Goal: Task Accomplishment & Management: Manage account settings

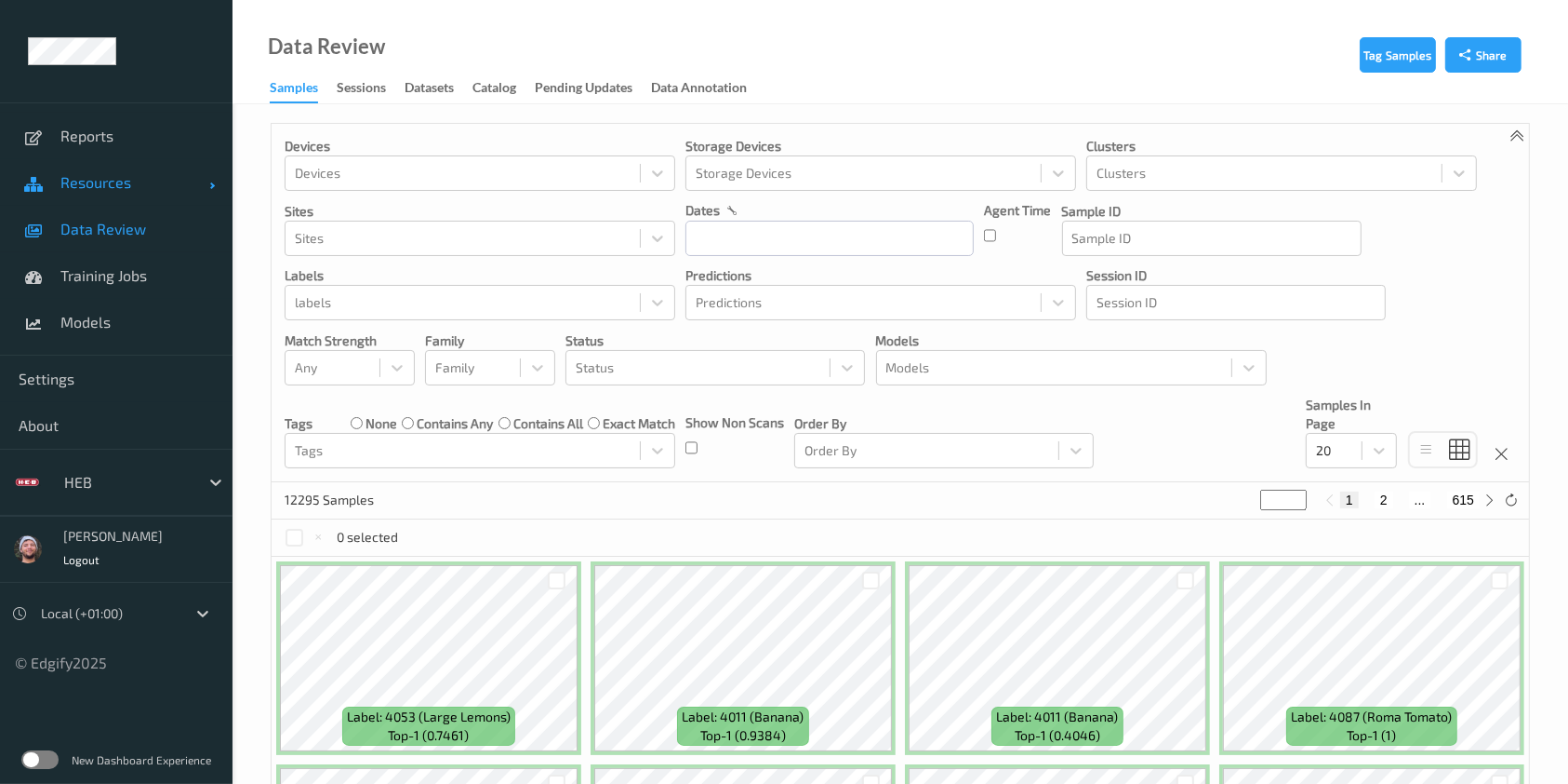
click at [154, 173] on span "Resources" at bounding box center [135, 182] width 149 height 18
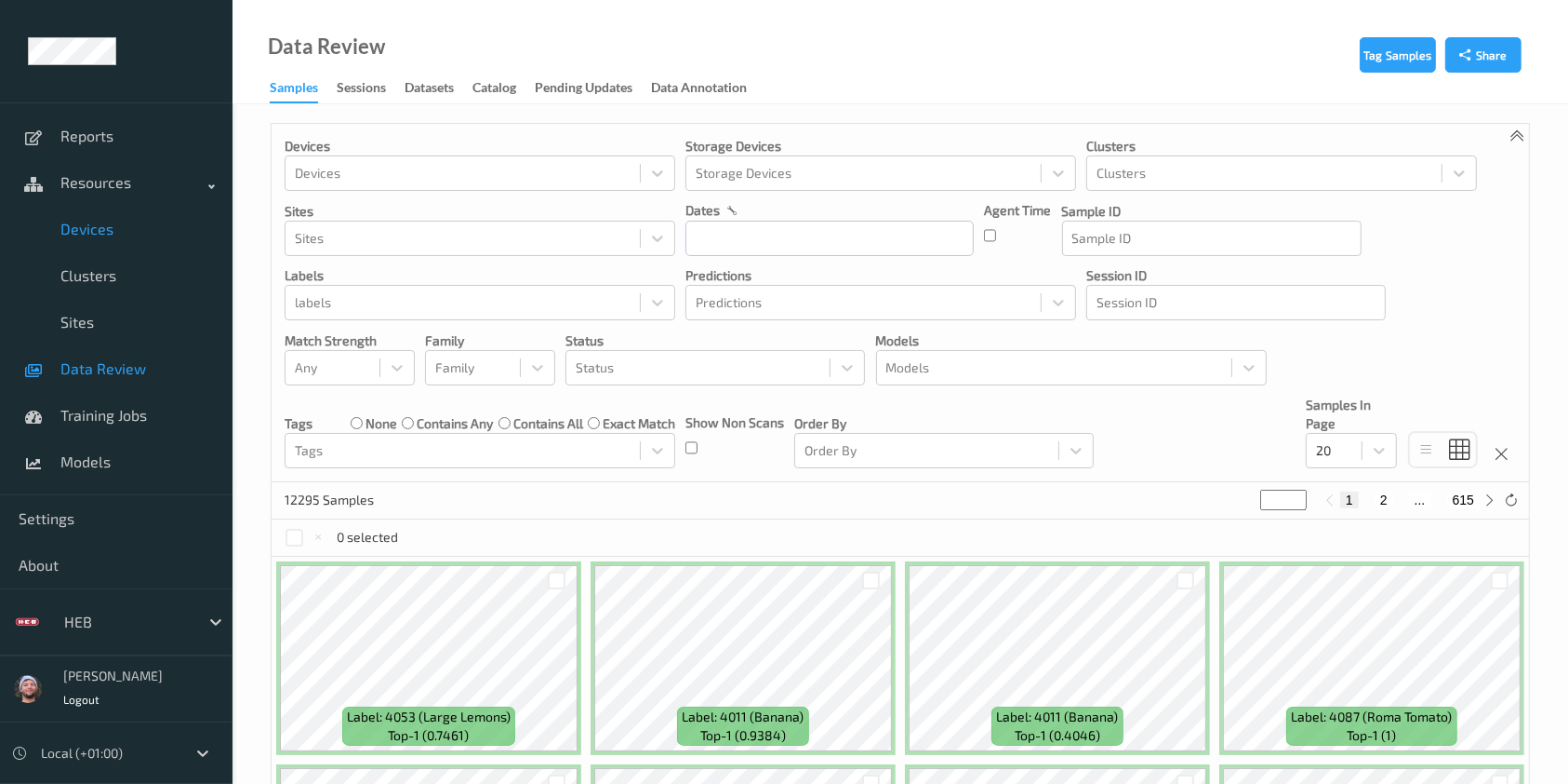
click at [154, 240] on link "Devices" at bounding box center [116, 229] width 233 height 46
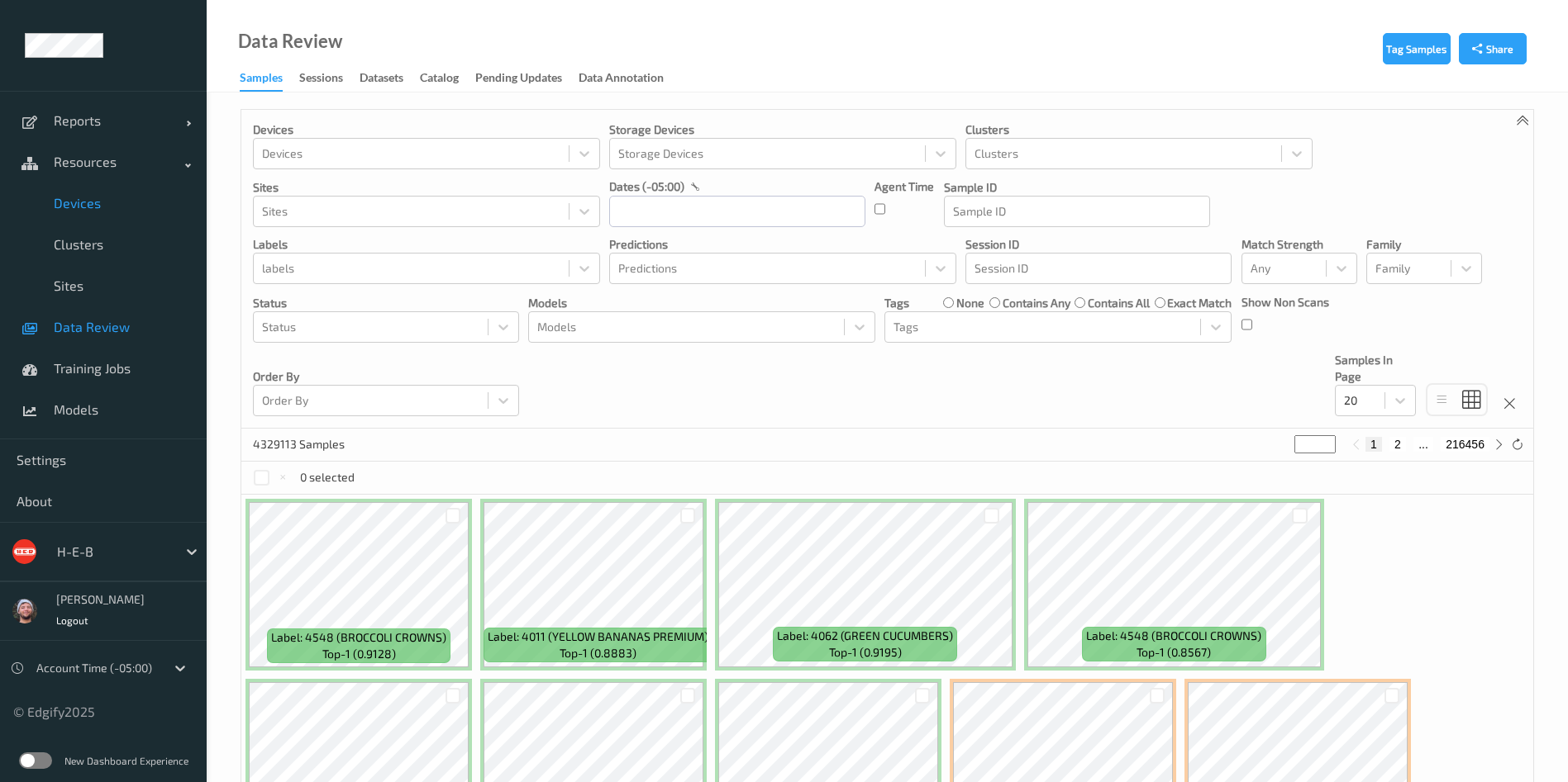
click at [76, 216] on link "Devices" at bounding box center [103, 203] width 207 height 41
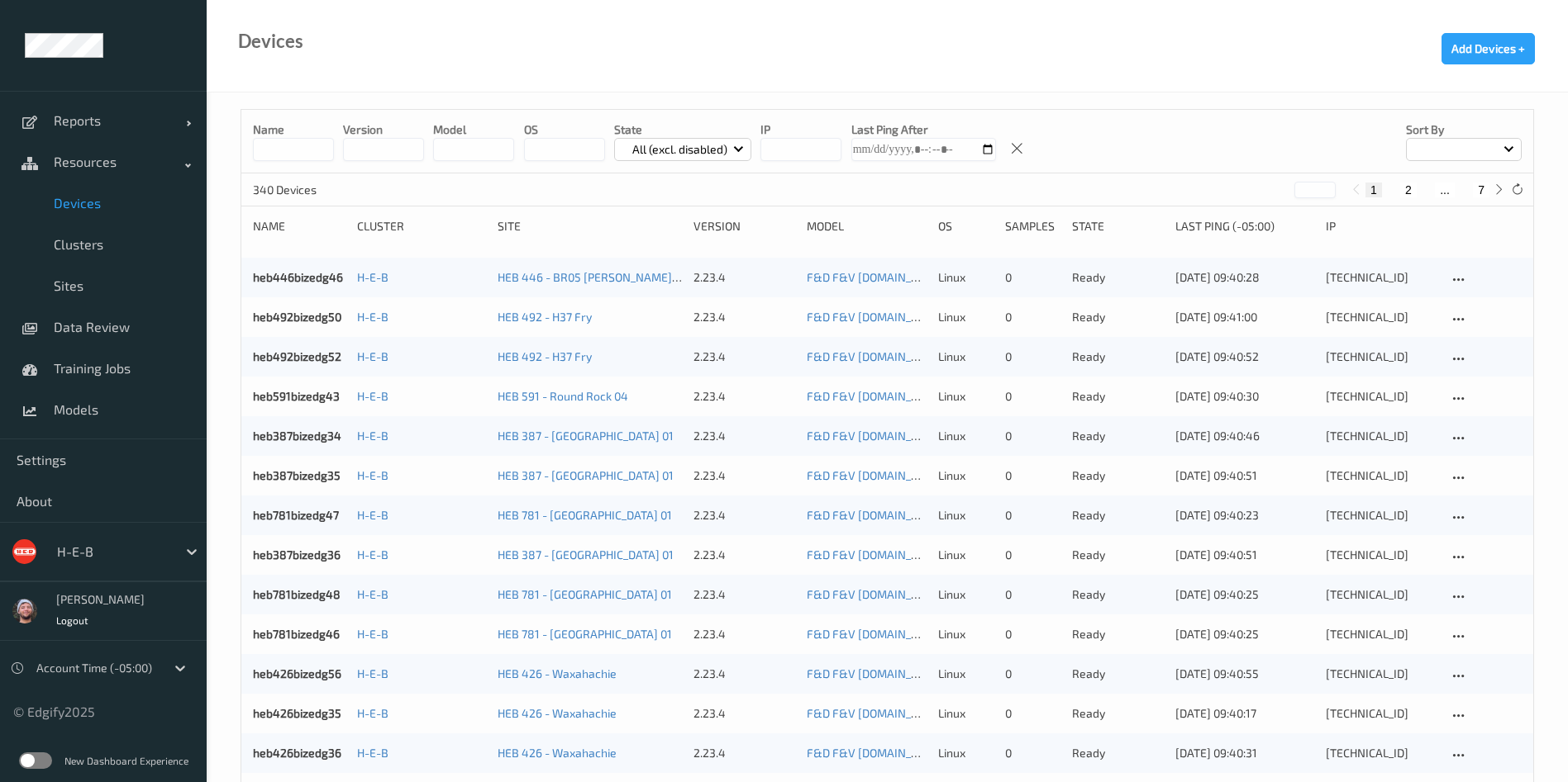
click at [1487, 186] on button "7" at bounding box center [1480, 190] width 16 height 15
type input "*"
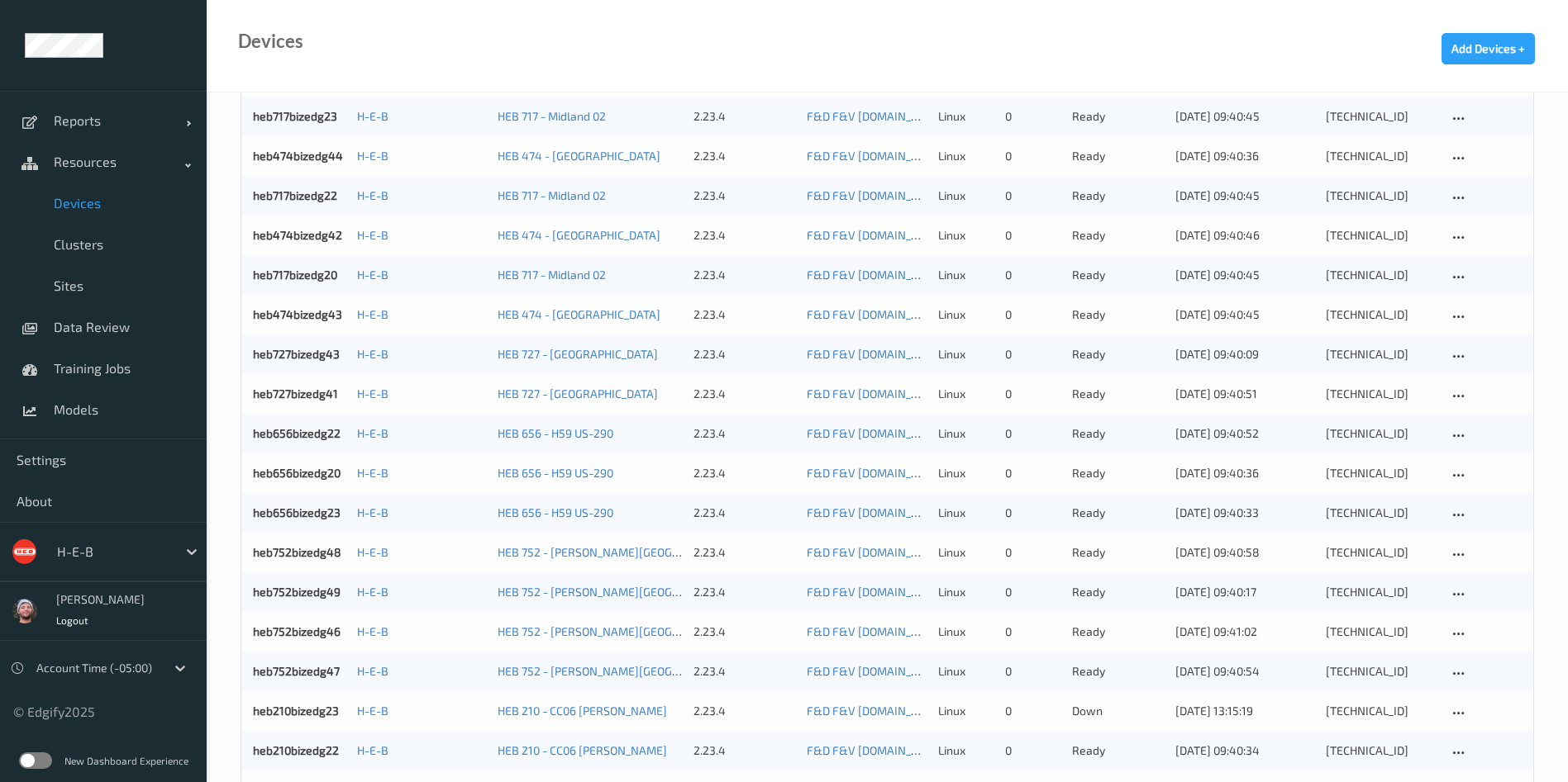
scroll to position [1096, 0]
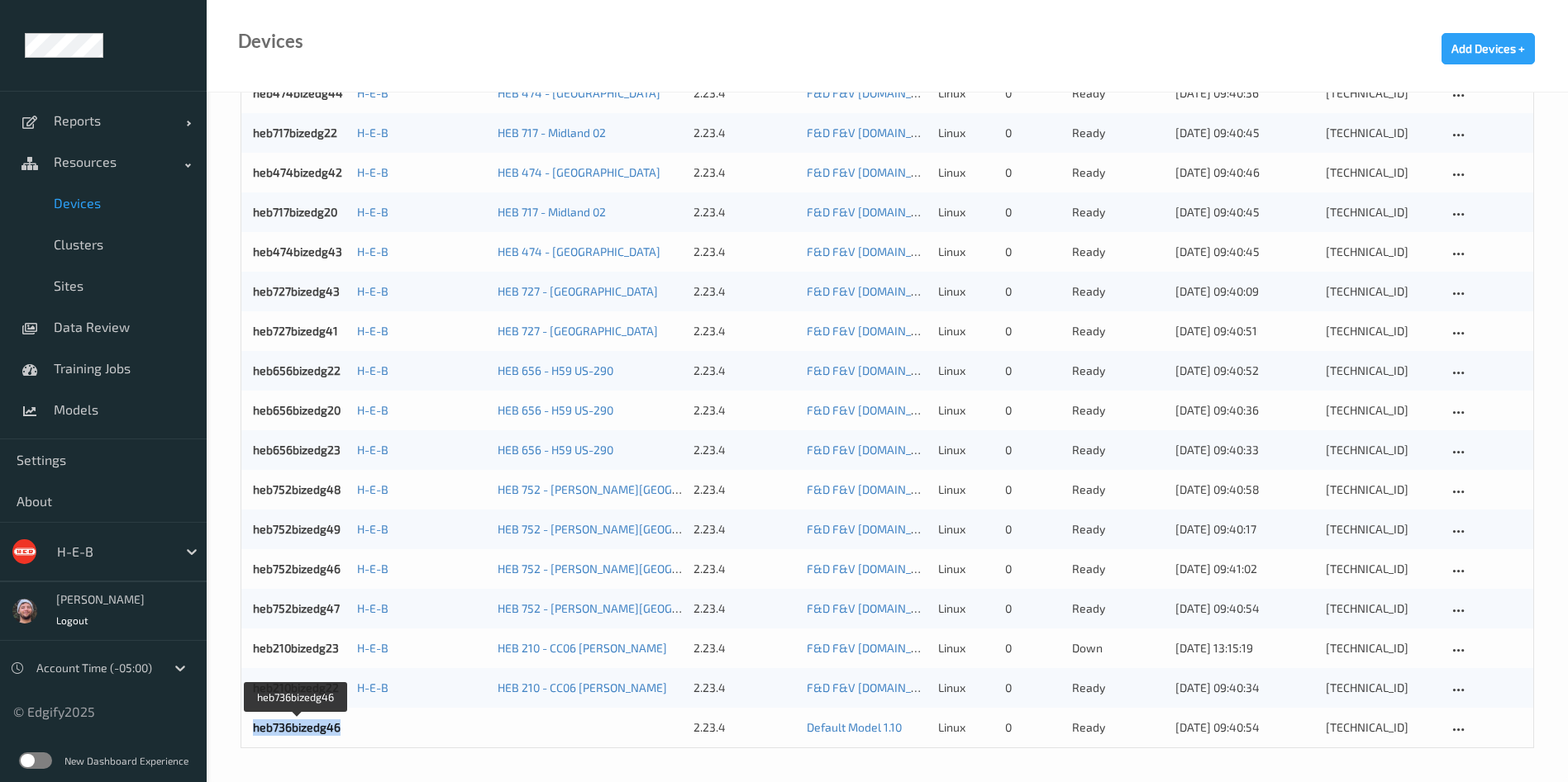
copy link "heb736bizedg46"
drag, startPoint x: 344, startPoint y: 730, endPoint x: 246, endPoint y: 728, distance: 98.0
click at [246, 728] on div "heb736bizedg46 2.23.4 Default Model 1.10 linux 0 ready [DATE] 09:40:54 [TECHNIC…" at bounding box center [887, 727] width 1291 height 39
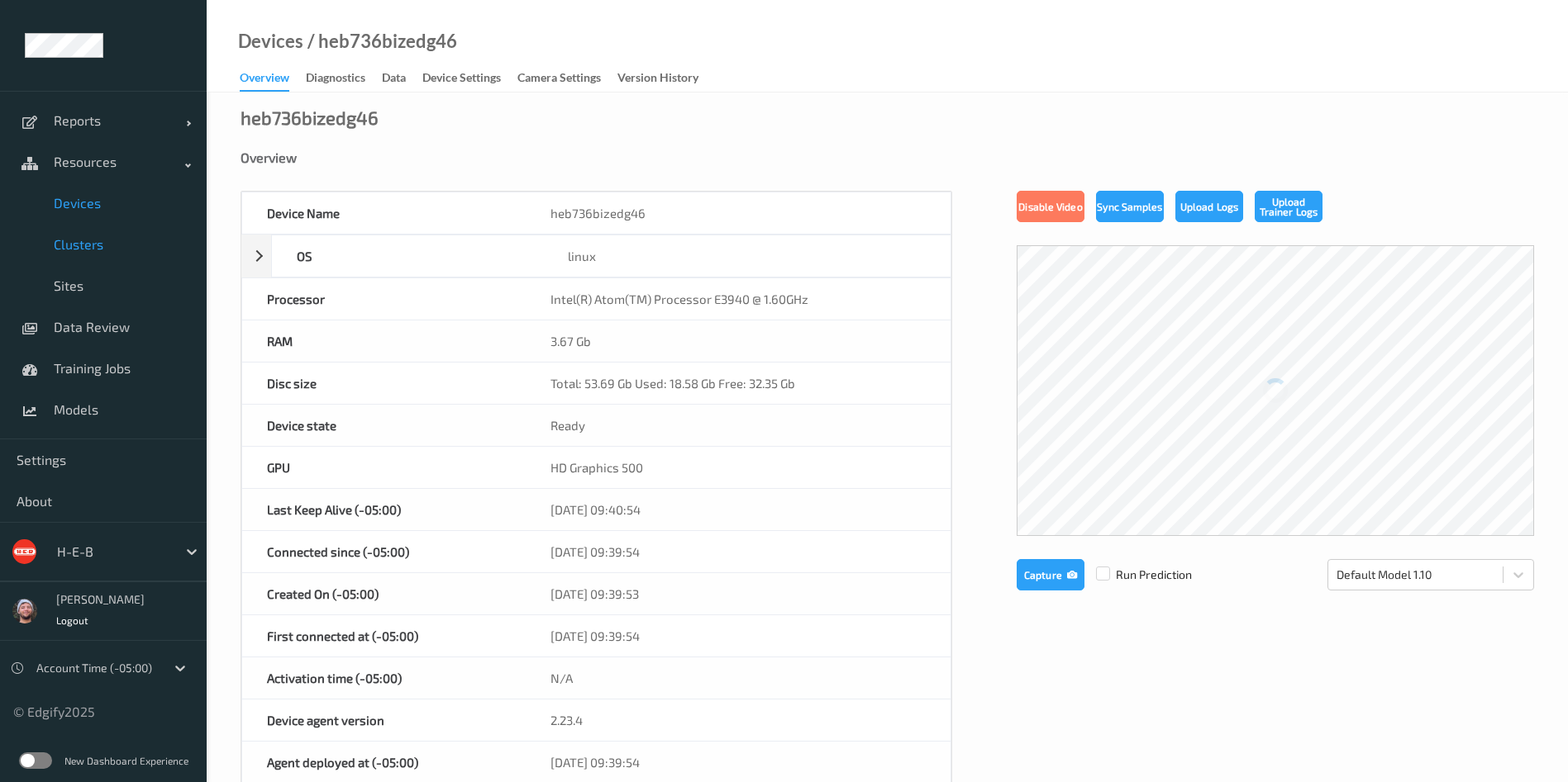
click at [89, 244] on span "Clusters" at bounding box center [122, 244] width 137 height 16
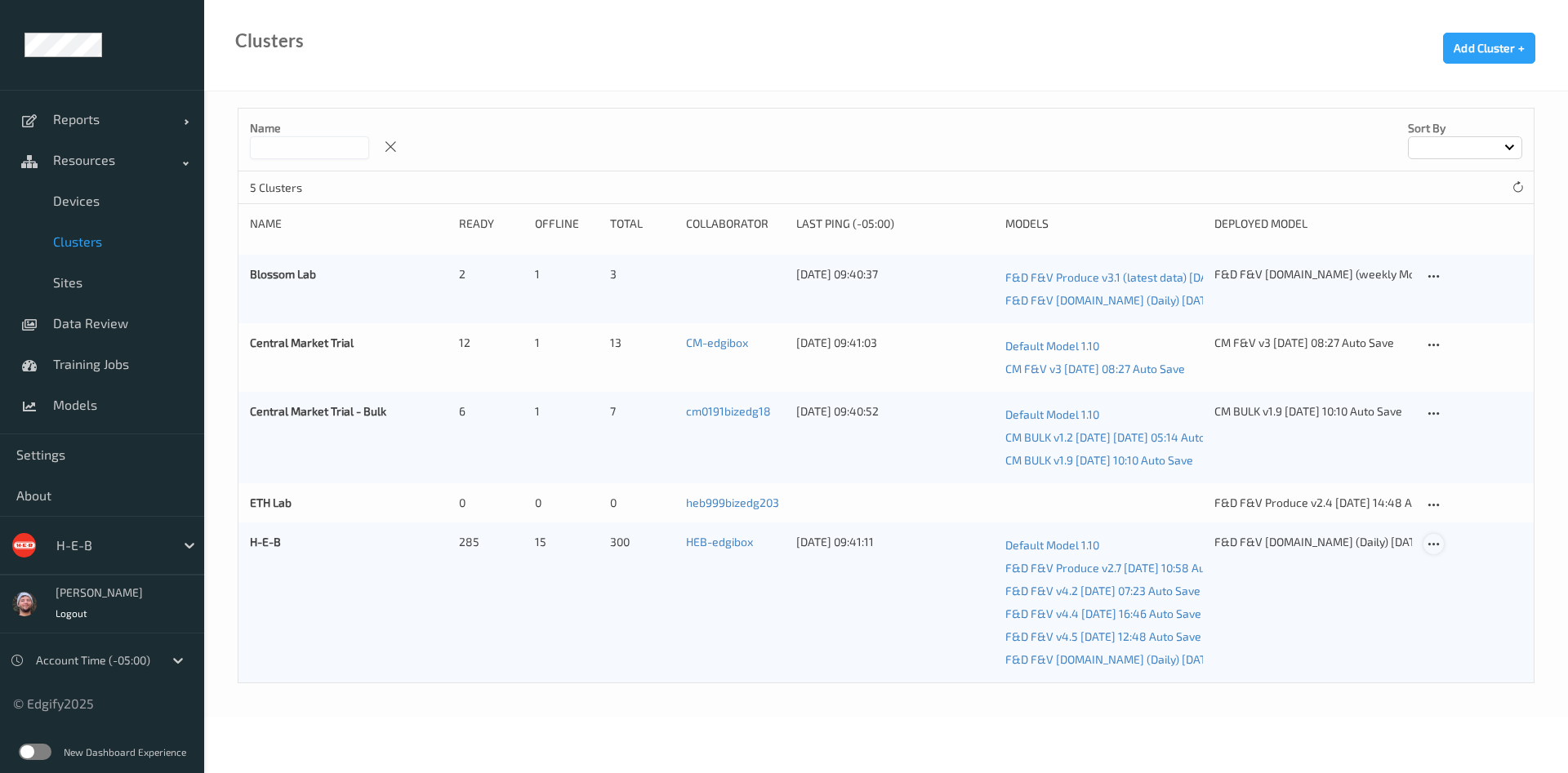
drag, startPoint x: 1446, startPoint y: 539, endPoint x: 1432, endPoint y: 541, distance: 14.1
click at [1432, 541] on div at bounding box center [1473, 603] width 99 height 138
click at [1432, 541] on body "Reports Default Report Customized Report Resources Devices Clusters Sites Data …" at bounding box center [784, 386] width 1568 height 773
click at [1436, 542] on icon at bounding box center [1433, 544] width 14 height 14
click at [1454, 575] on div "Edit Cluster" at bounding box center [1479, 570] width 53 height 15
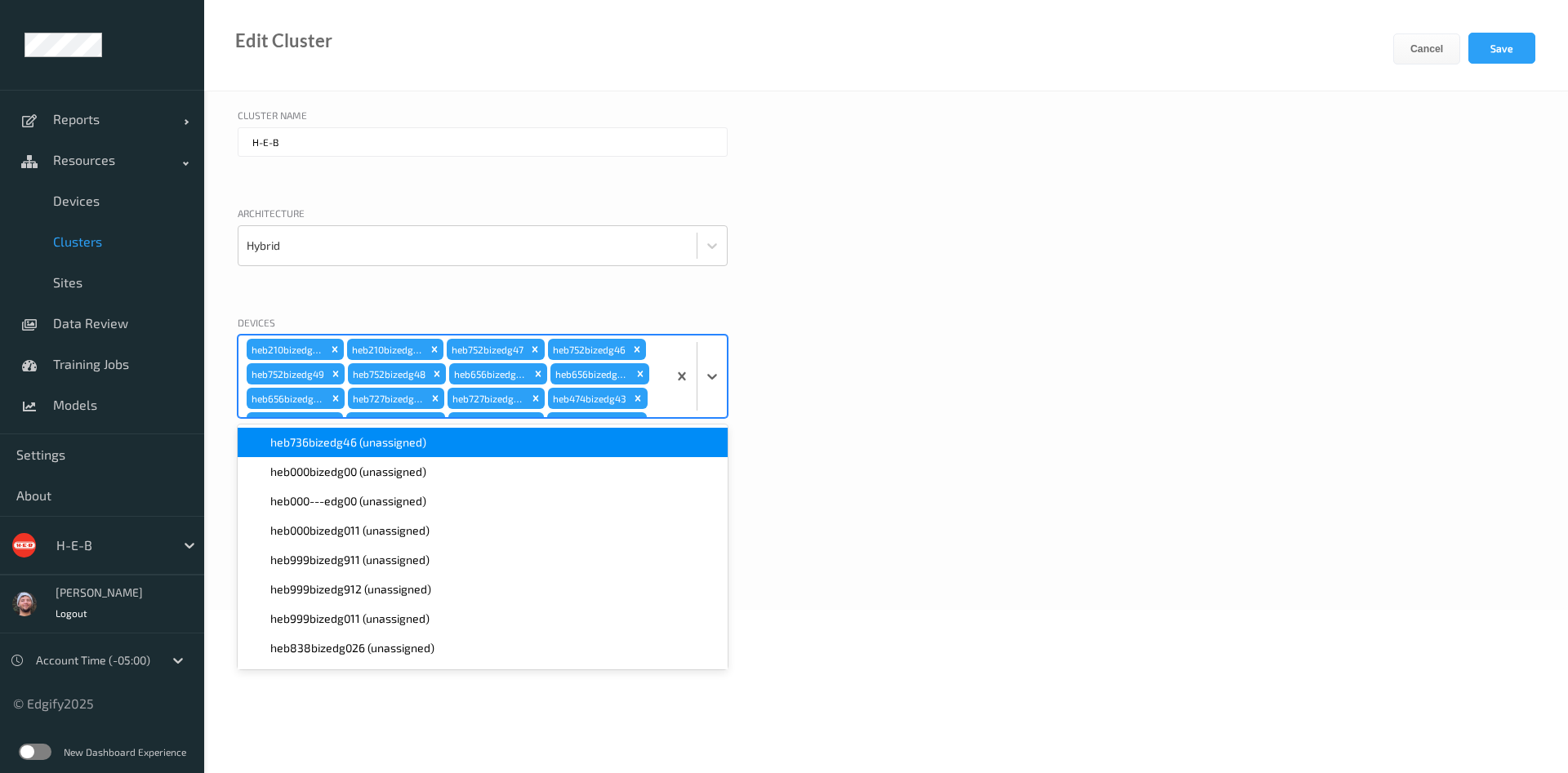
click at [651, 349] on div "heb210bizedg22 heb210bizedg23 heb752bizedg47 heb752bizedg46 heb752bizedg49 heb7…" at bounding box center [453, 376] width 429 height 82
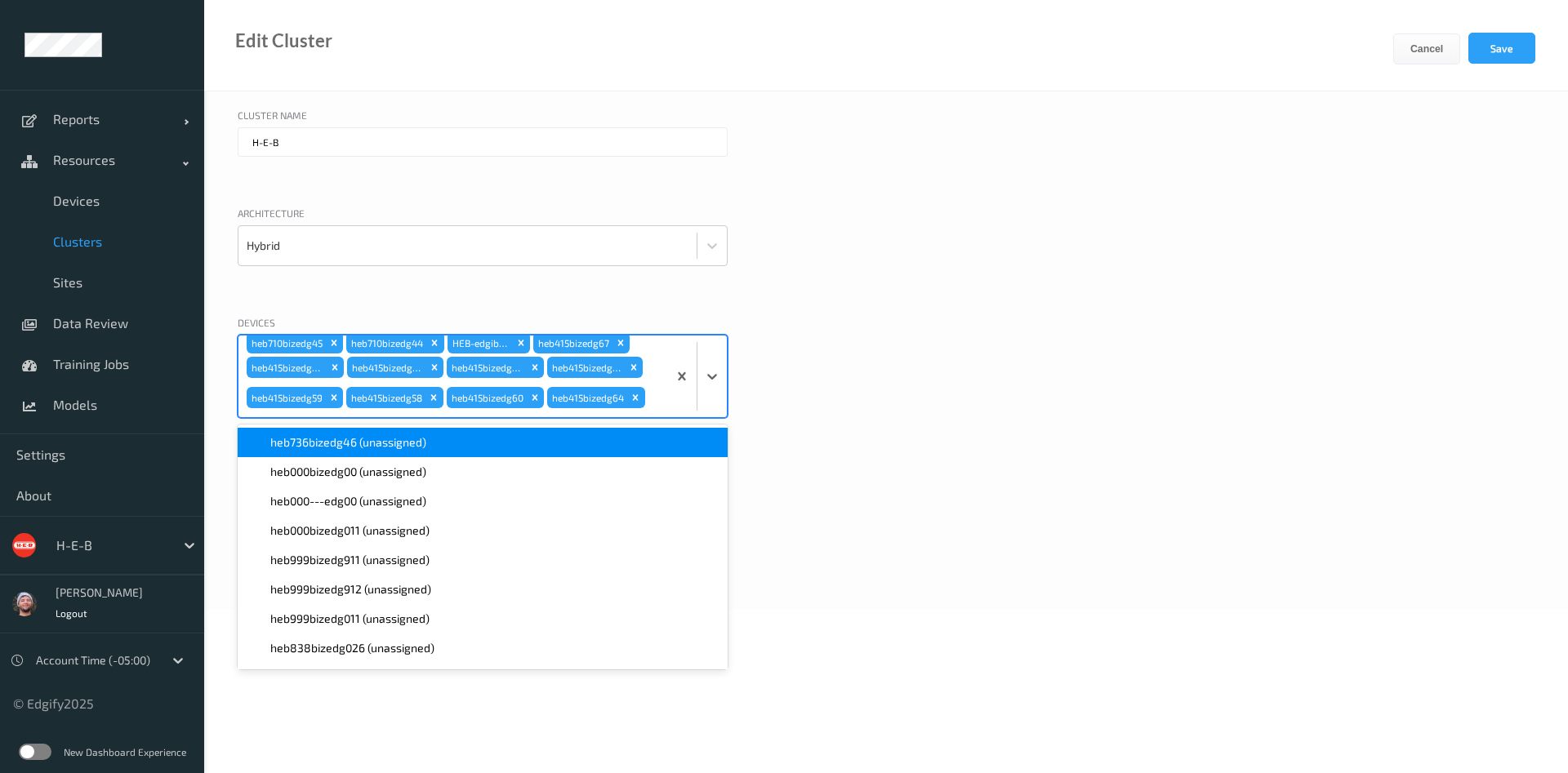
click at [338, 445] on span "heb736bizedg46 (unassigned)" at bounding box center [348, 442] width 156 height 16
click at [1499, 42] on button "Save" at bounding box center [1501, 48] width 67 height 31
